Goal: Task Accomplishment & Management: Complete application form

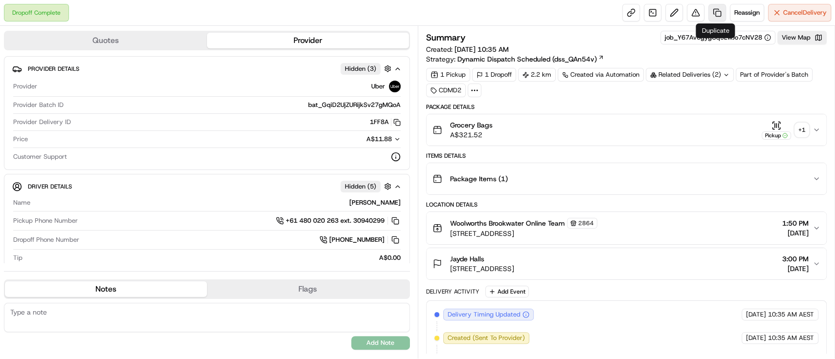
click at [713, 17] on link at bounding box center [717, 13] width 18 height 18
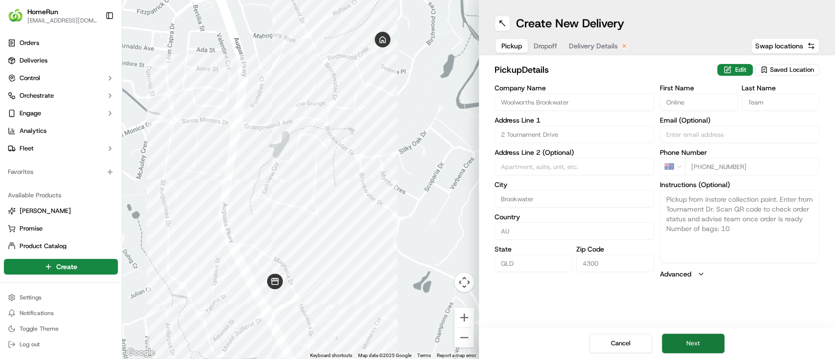
click at [688, 341] on button "Next" at bounding box center [692, 344] width 63 height 20
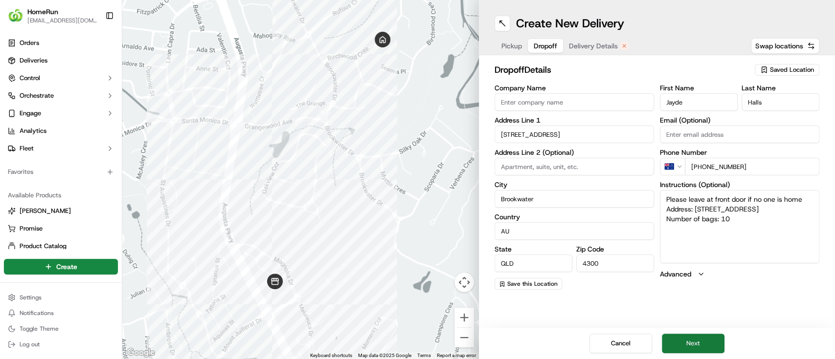
click at [698, 341] on button "Next" at bounding box center [692, 344] width 63 height 20
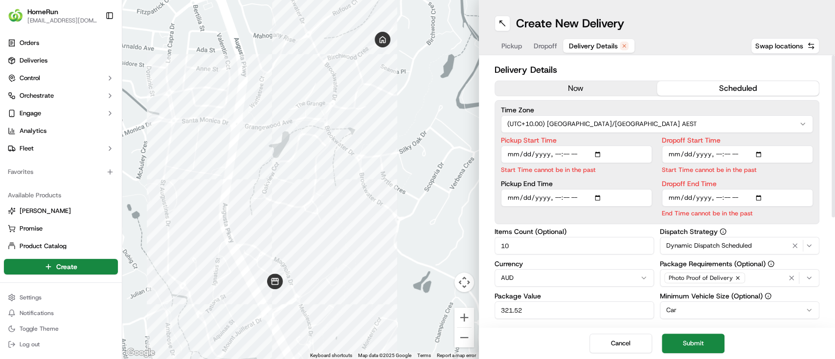
click at [557, 93] on button "now" at bounding box center [576, 88] width 162 height 15
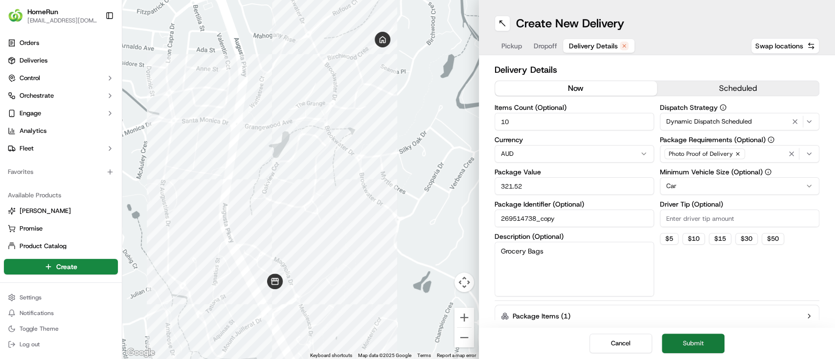
click at [684, 342] on button "Submit" at bounding box center [692, 344] width 63 height 20
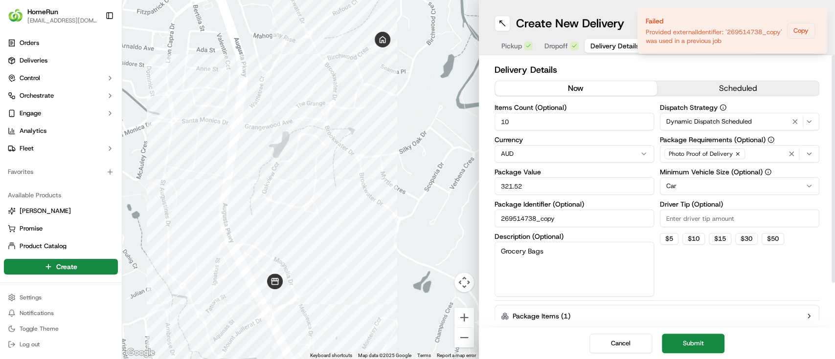
click at [556, 221] on input "269514738_copy" at bounding box center [573, 219] width 159 height 18
type input "269514738_copy1"
click at [677, 342] on button "Submit" at bounding box center [692, 344] width 63 height 20
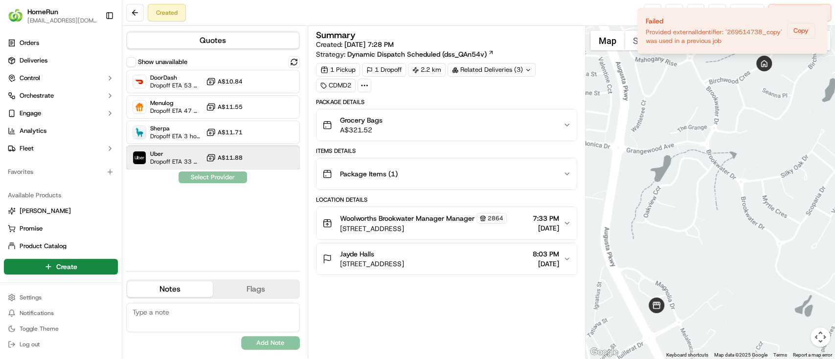
click at [164, 153] on span "Uber" at bounding box center [176, 154] width 52 height 8
click at [225, 176] on button "Assign Provider" at bounding box center [212, 178] width 69 height 12
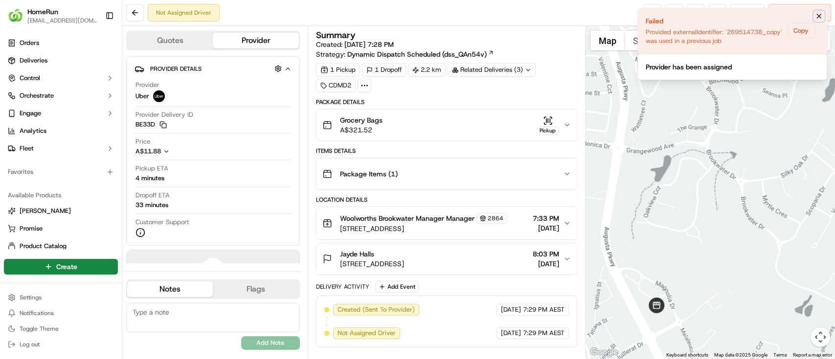
click at [818, 16] on icon "Notifications (F8)" at bounding box center [818, 16] width 4 height 4
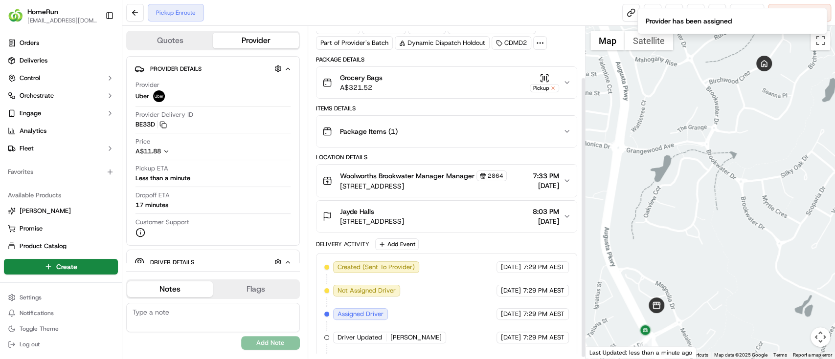
scroll to position [63, 0]
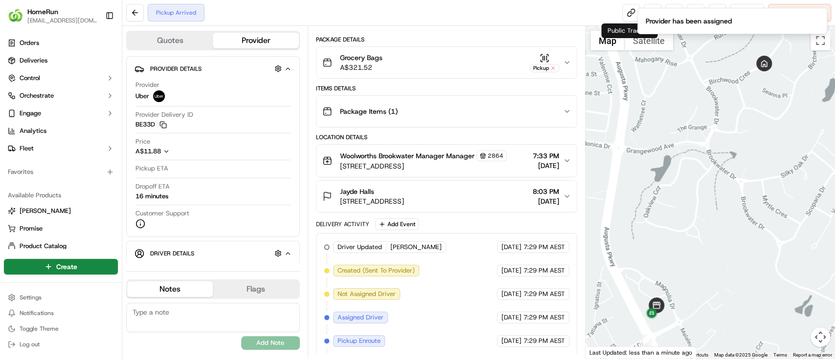
click at [630, 12] on ol "Provider has been assigned" at bounding box center [731, 21] width 205 height 42
click at [628, 15] on link at bounding box center [631, 13] width 18 height 18
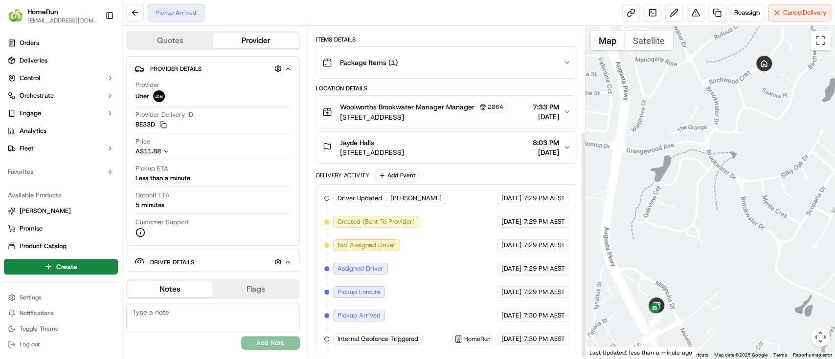
scroll to position [156, 0]
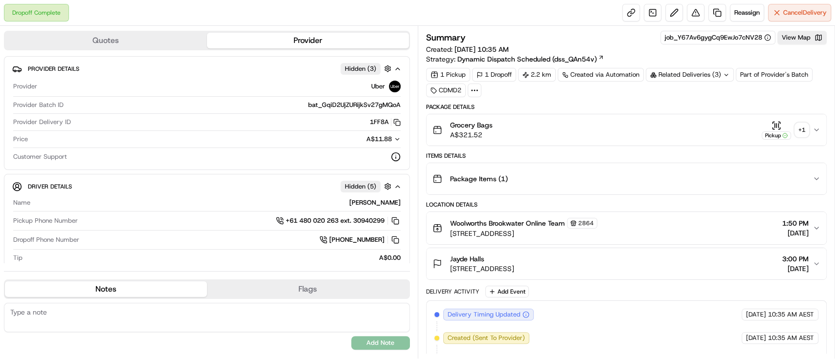
click at [717, 72] on div "Related Deliveries (3)" at bounding box center [689, 75] width 88 height 14
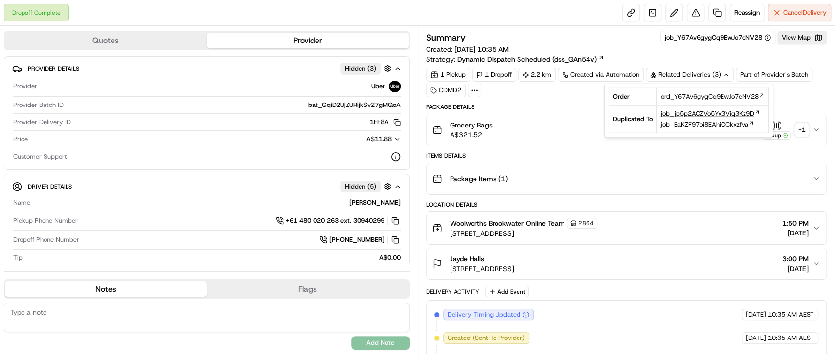
click at [707, 113] on span "job_jp5p2ACZVo5Yx3Viq3Kz9D" at bounding box center [707, 114] width 93 height 9
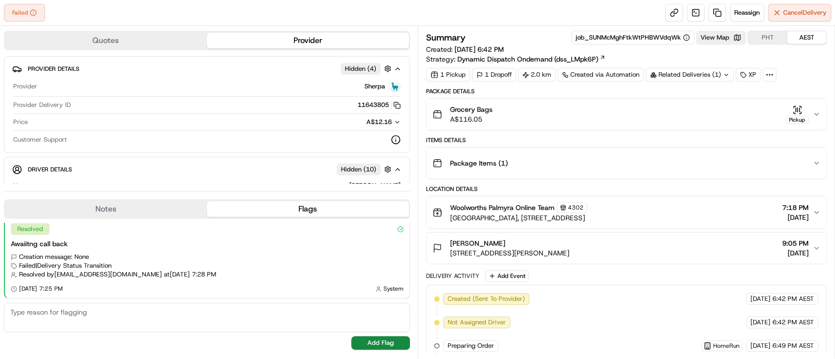
click at [694, 75] on div "Related Deliveries (1)" at bounding box center [689, 75] width 88 height 14
click at [717, 40] on button "View Map" at bounding box center [720, 38] width 49 height 14
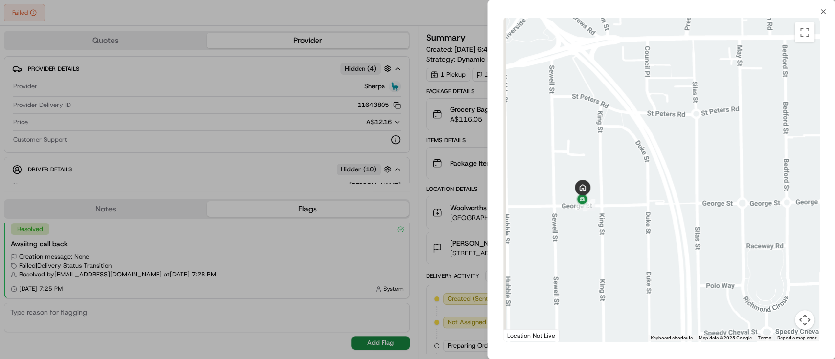
drag, startPoint x: 581, startPoint y: 244, endPoint x: 637, endPoint y: 242, distance: 55.8
click at [637, 242] on div at bounding box center [661, 180] width 316 height 324
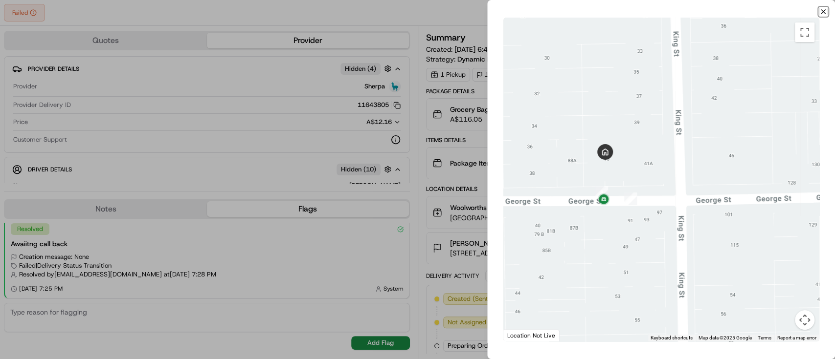
click at [822, 10] on icon "button" at bounding box center [823, 12] width 8 height 8
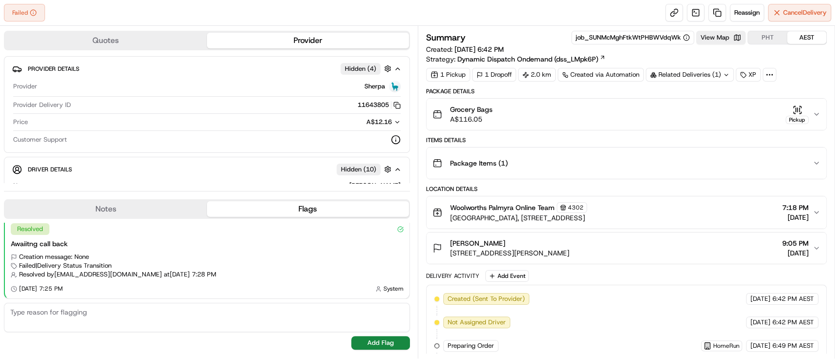
click at [773, 36] on button "PHT" at bounding box center [767, 37] width 39 height 13
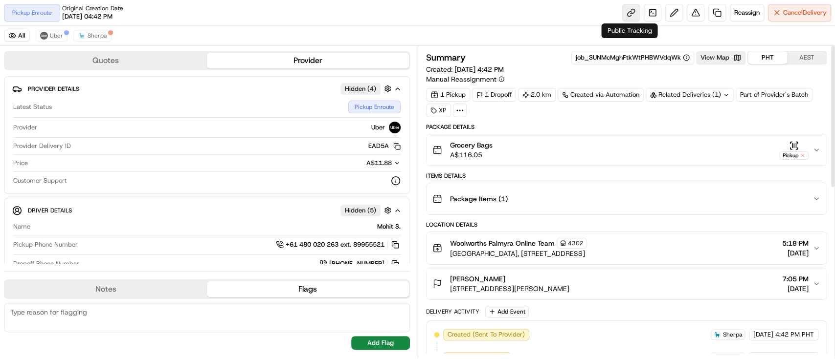
click at [623, 14] on link at bounding box center [631, 13] width 18 height 18
click at [687, 93] on div "Related Deliveries (1)" at bounding box center [689, 95] width 88 height 14
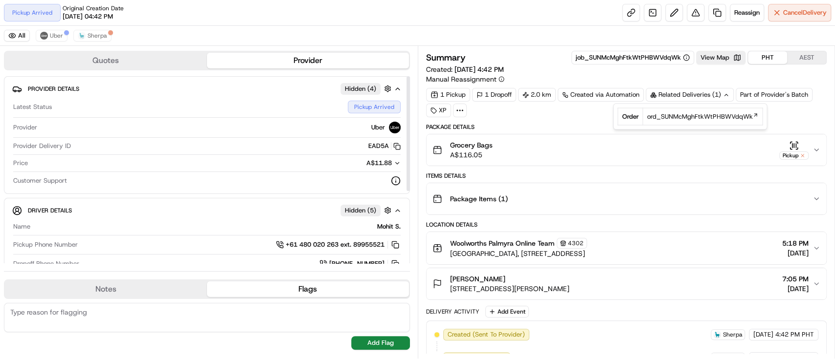
click at [443, 26] on div "All Uber Sherpa" at bounding box center [417, 36] width 835 height 20
